Goal: Navigation & Orientation: Find specific page/section

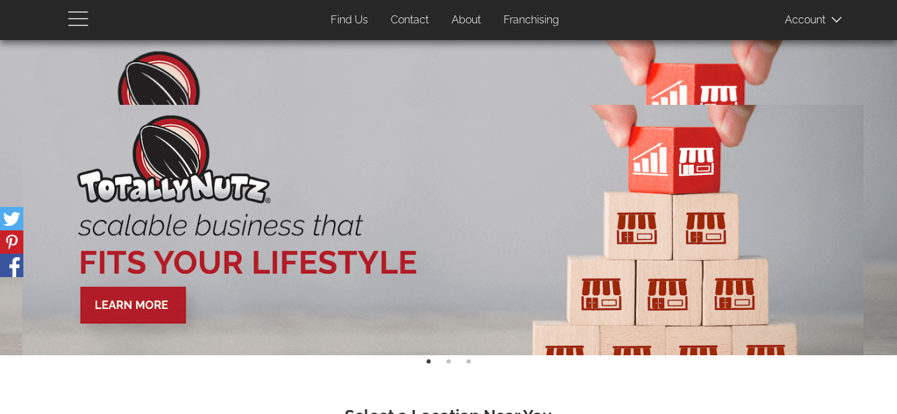
click at [74, 13] on span "button" at bounding box center [81, 18] width 27 height 16
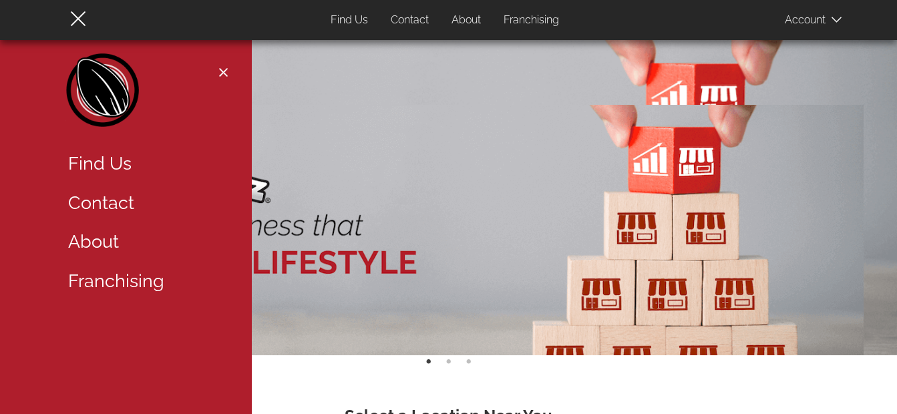
click at [475, 101] on div at bounding box center [448, 252] width 879 height 363
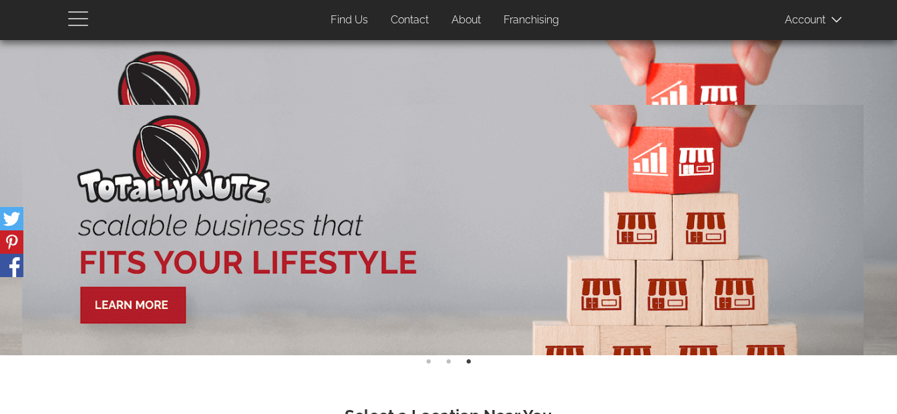
click at [77, 19] on span "button" at bounding box center [81, 18] width 27 height 16
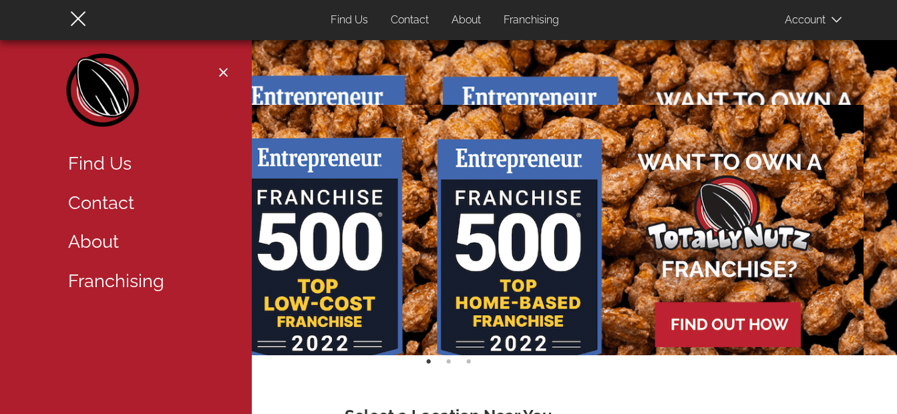
click at [772, 180] on img at bounding box center [442, 253] width 841 height 296
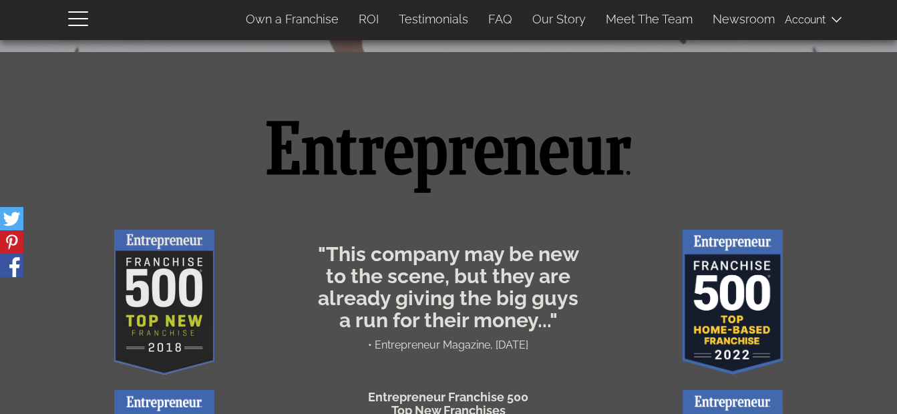
scroll to position [501, 0]
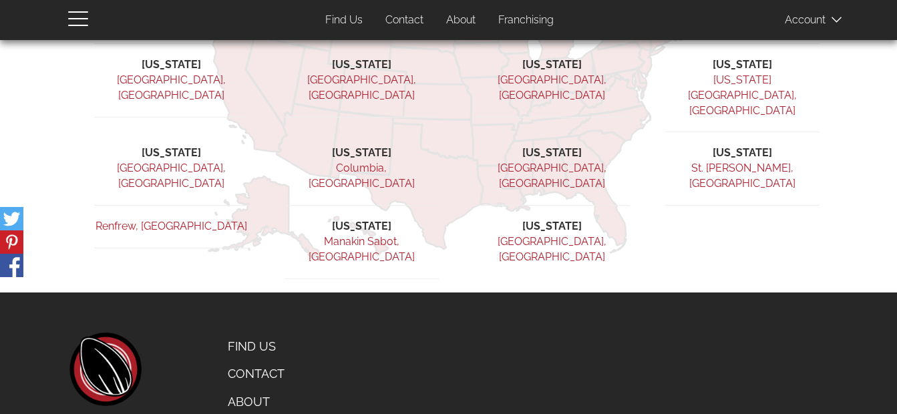
scroll to position [319, 0]
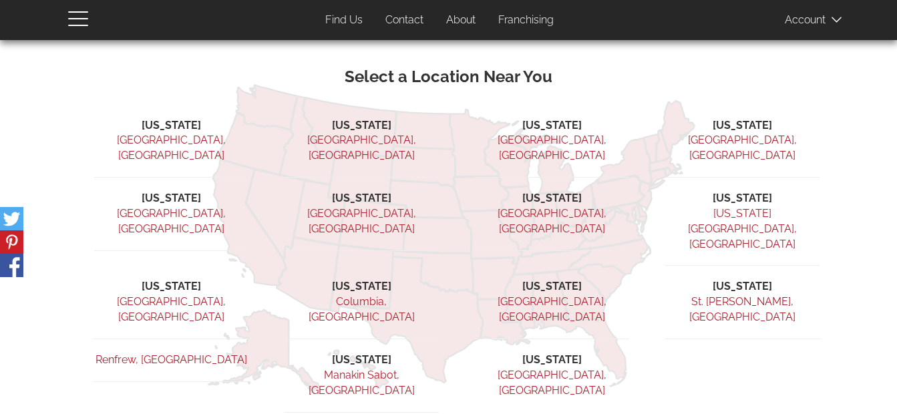
click at [543, 207] on link "[GEOGRAPHIC_DATA], [GEOGRAPHIC_DATA]" at bounding box center [551, 221] width 109 height 28
